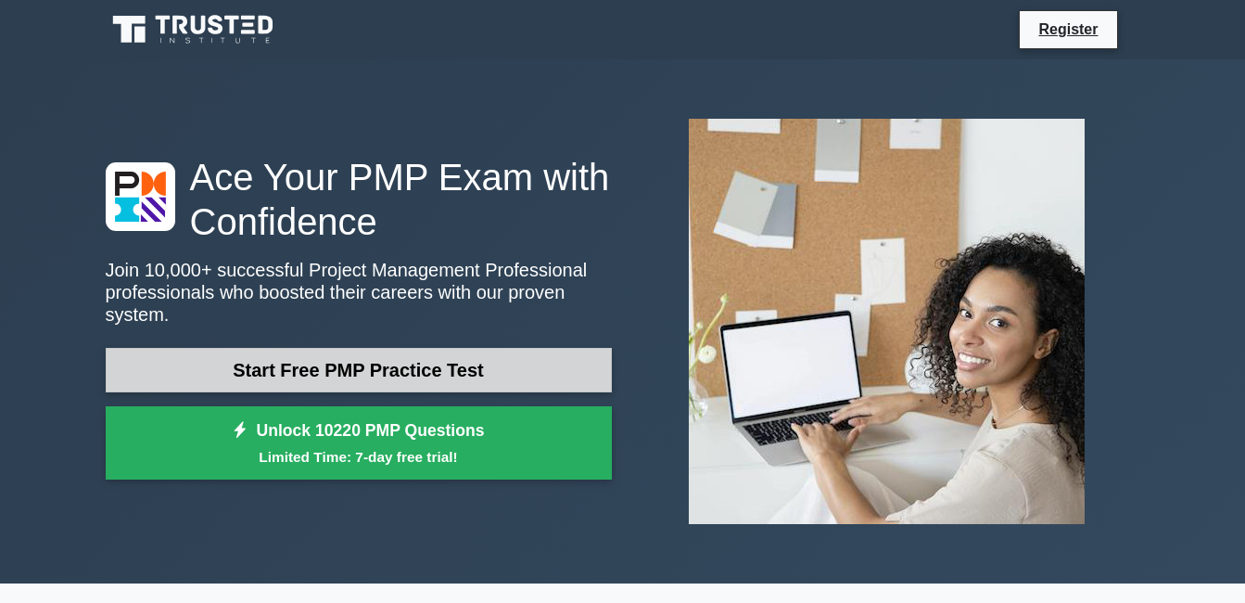
click at [280, 357] on link "Start Free PMP Practice Test" at bounding box center [359, 370] width 506 height 44
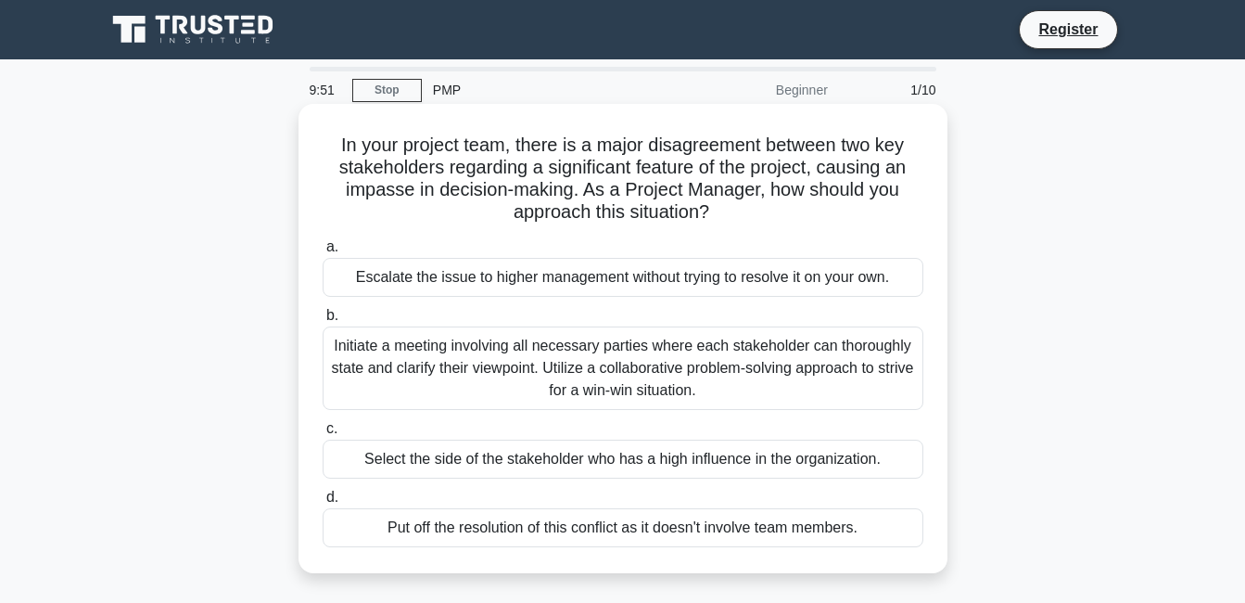
click at [531, 273] on div "Escalate the issue to higher management without trying to resolve it on your ow…" at bounding box center [623, 277] width 601 height 39
click at [323, 253] on input "a. Escalate the issue to higher management without trying to resolve it on your…" at bounding box center [323, 247] width 0 height 12
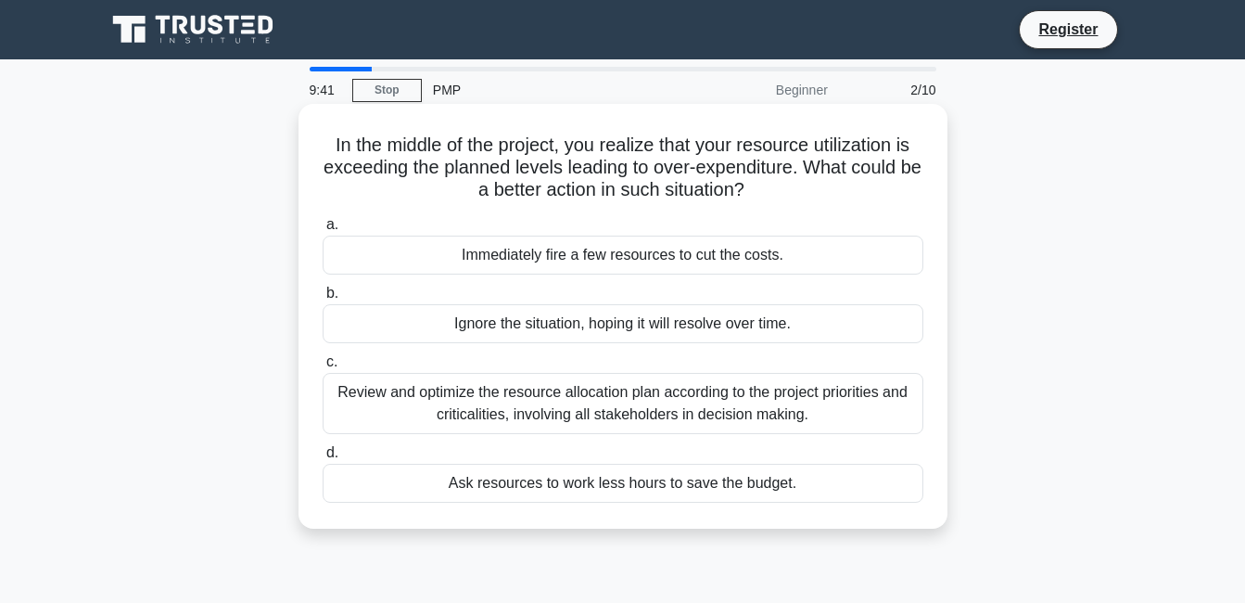
click at [528, 323] on div "Ignore the situation, hoping it will resolve over time." at bounding box center [623, 323] width 601 height 39
click at [323, 299] on input "b. Ignore the situation, hoping it will resolve over time." at bounding box center [323, 293] width 0 height 12
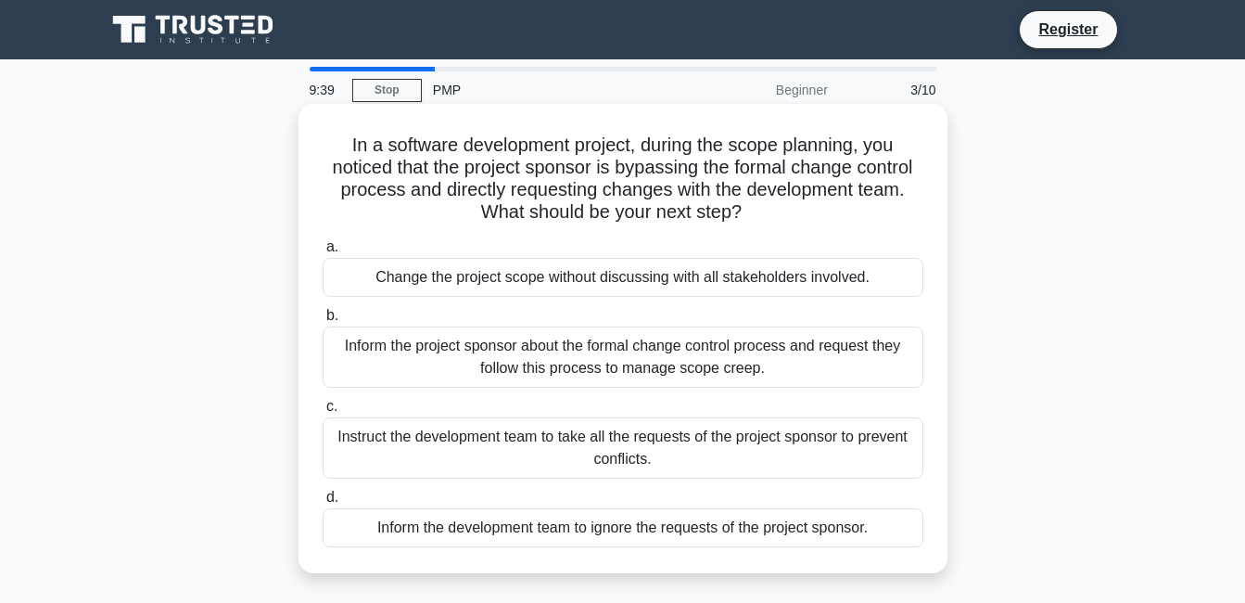
click at [533, 273] on div "Change the project scope without discussing with all stakeholders involved." at bounding box center [623, 277] width 601 height 39
click at [323, 253] on input "a. Change the project scope without discussing with all stakeholders involved." at bounding box center [323, 247] width 0 height 12
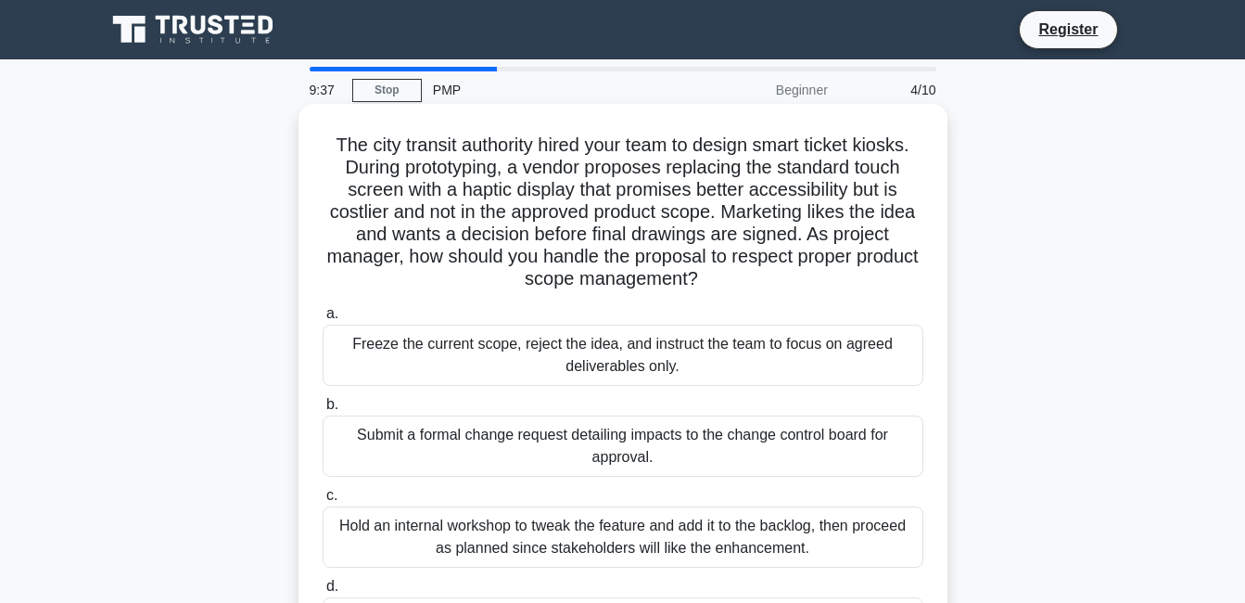
click at [509, 430] on div "Submit a formal change request detailing impacts to the change control board fo…" at bounding box center [623, 445] width 601 height 61
click at [323, 411] on input "b. Submit a formal change request detailing impacts to the change control board…" at bounding box center [323, 405] width 0 height 12
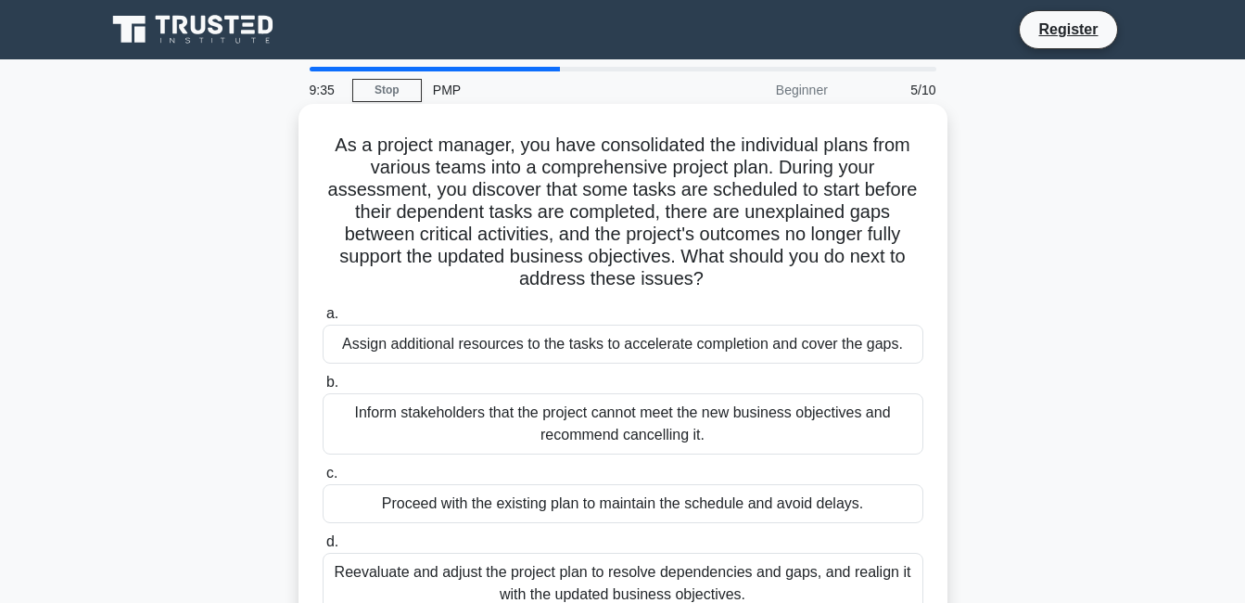
click at [498, 514] on div "Proceed with the existing plan to maintain the schedule and avoid delays." at bounding box center [623, 503] width 601 height 39
click at [323, 479] on input "c. Proceed with the existing plan to maintain the schedule and avoid delays." at bounding box center [323, 473] width 0 height 12
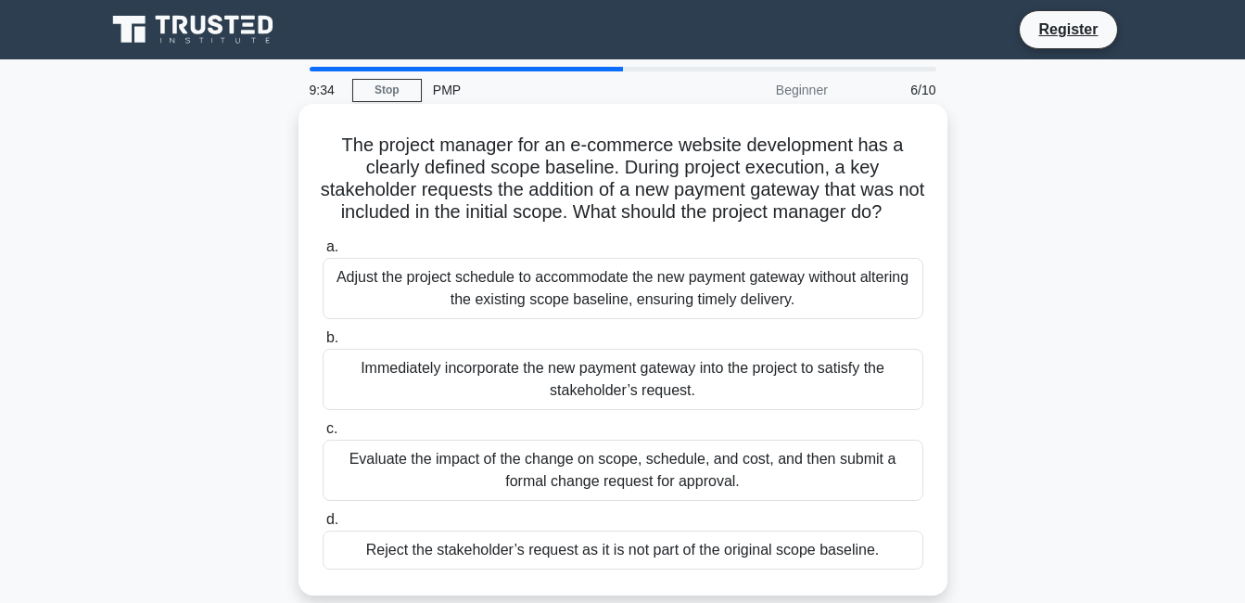
click at [546, 395] on div "Immediately incorporate the new payment gateway into the project to satisfy the…" at bounding box center [623, 379] width 601 height 61
click at [323, 344] on input "b. Immediately incorporate the new payment gateway into the project to satisfy …" at bounding box center [323, 338] width 0 height 12
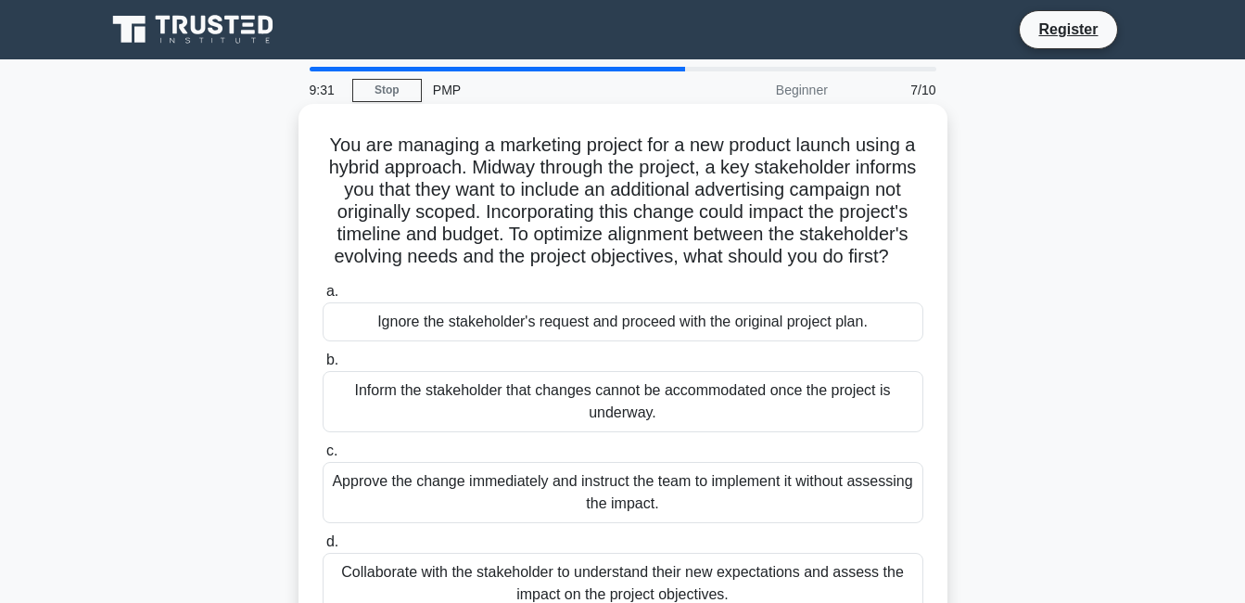
click at [552, 341] on div "Ignore the stakeholder's request and proceed with the original project plan." at bounding box center [623, 321] width 601 height 39
click at [323, 298] on input "a. Ignore the stakeholder's request and proceed with the original project plan." at bounding box center [323, 292] width 0 height 12
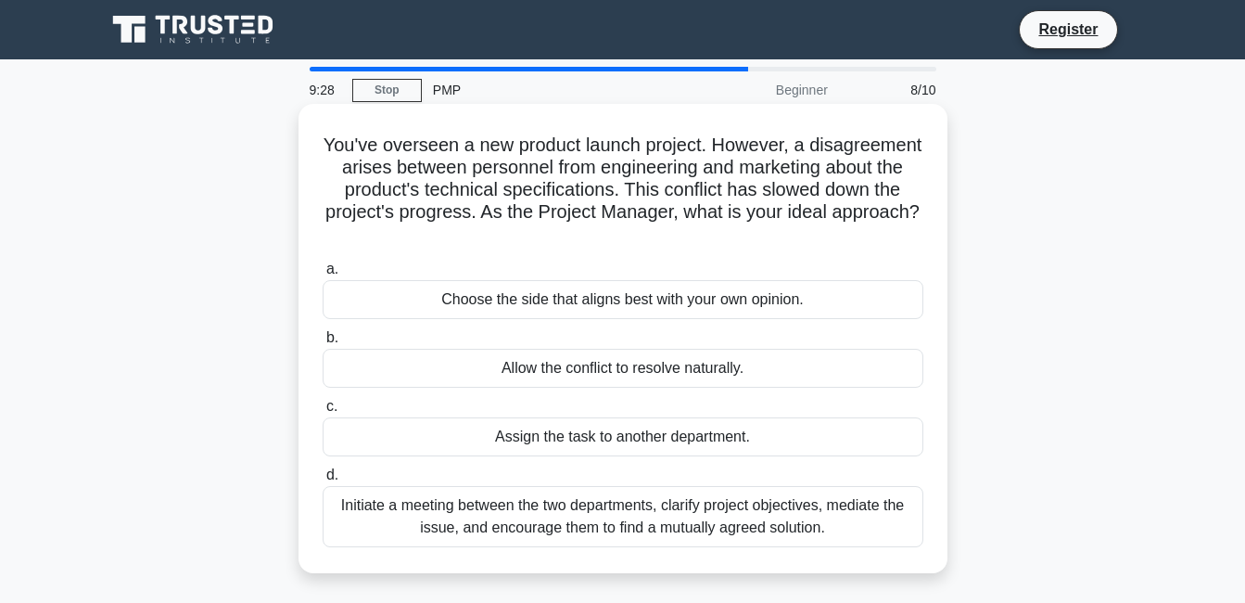
click at [565, 436] on div "Assign the task to another department." at bounding box center [623, 436] width 601 height 39
click at [323, 413] on input "c. Assign the task to another department." at bounding box center [323, 406] width 0 height 12
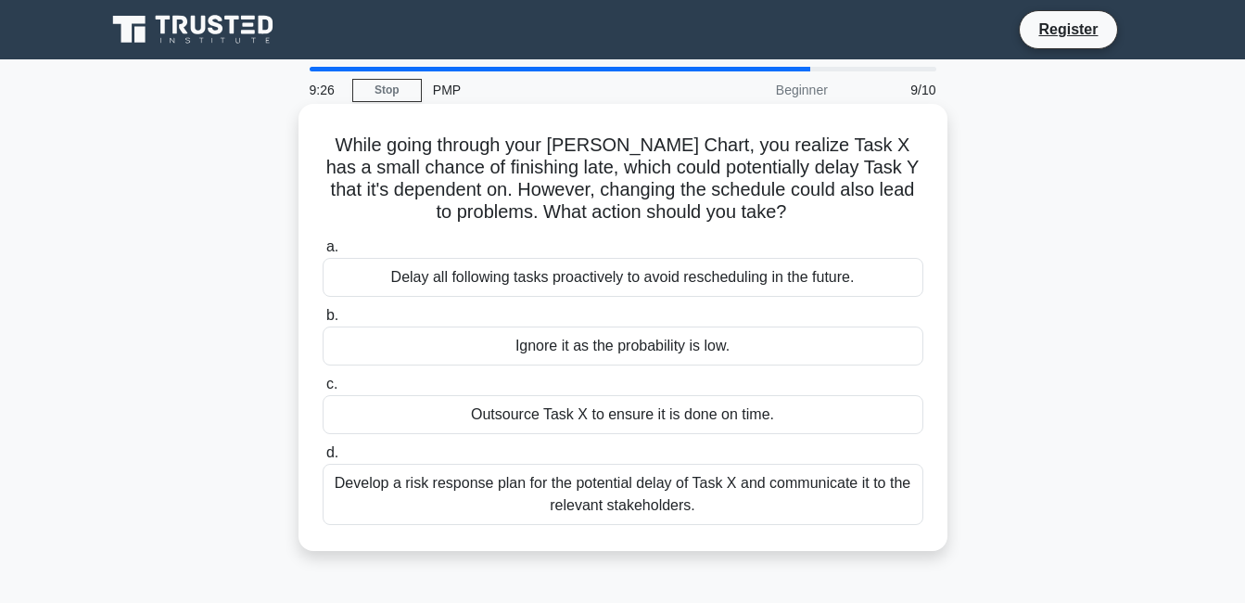
click at [602, 352] on div "Ignore it as the probability is low." at bounding box center [623, 345] width 601 height 39
click at [323, 322] on input "b. Ignore it as the probability is low." at bounding box center [323, 316] width 0 height 12
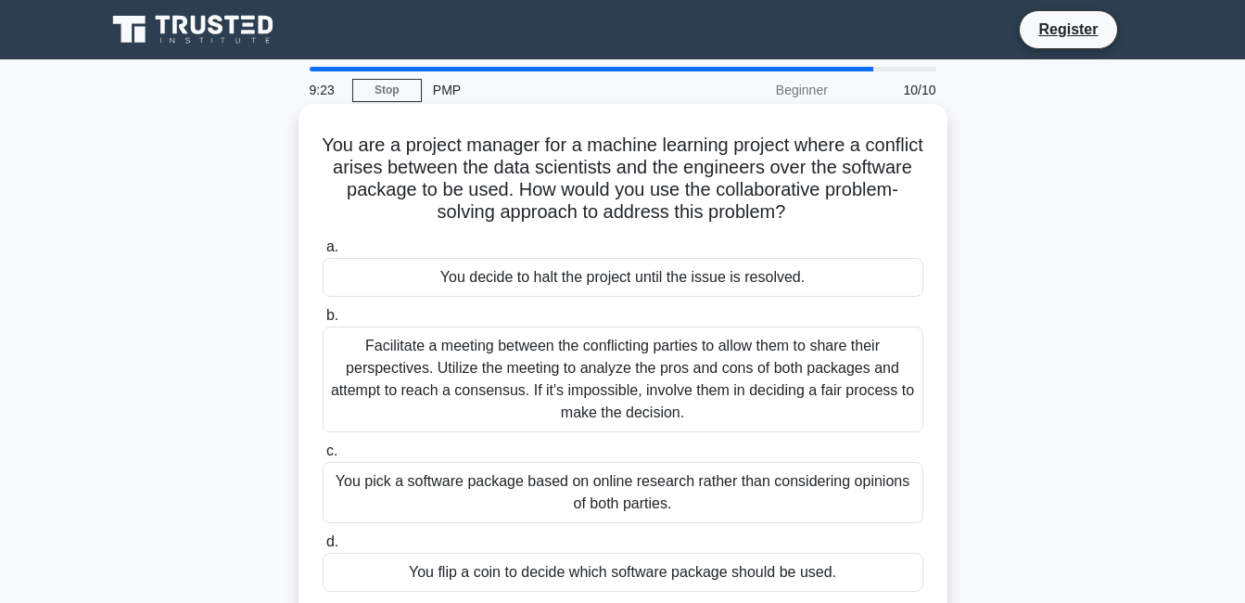
click at [584, 276] on div "You decide to halt the project until the issue is resolved." at bounding box center [623, 277] width 601 height 39
click at [323, 253] on input "a. You decide to halt the project until the issue is resolved." at bounding box center [323, 247] width 0 height 12
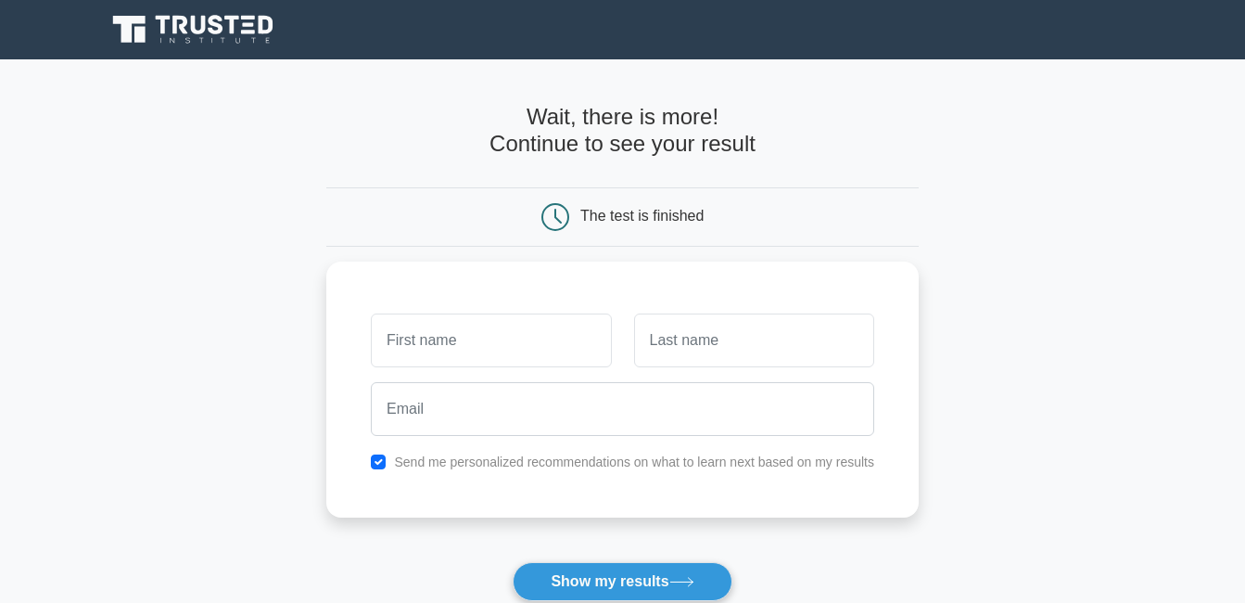
click at [584, 276] on div "Send me personalized recommendations on what to learn next based on my results" at bounding box center [622, 389] width 592 height 256
